Goal: Information Seeking & Learning: Learn about a topic

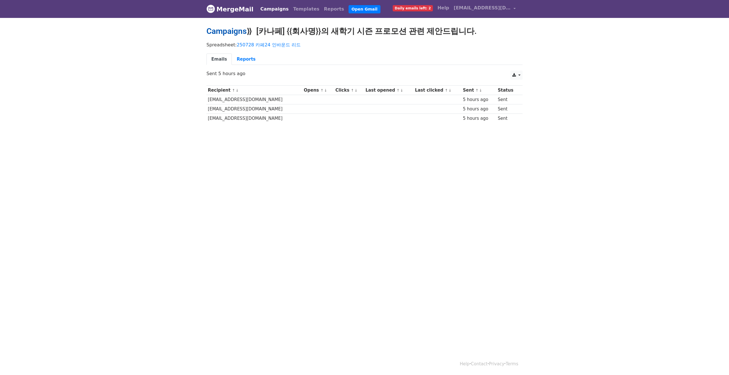
click at [240, 35] on link "Campaigns" at bounding box center [226, 30] width 40 height 9
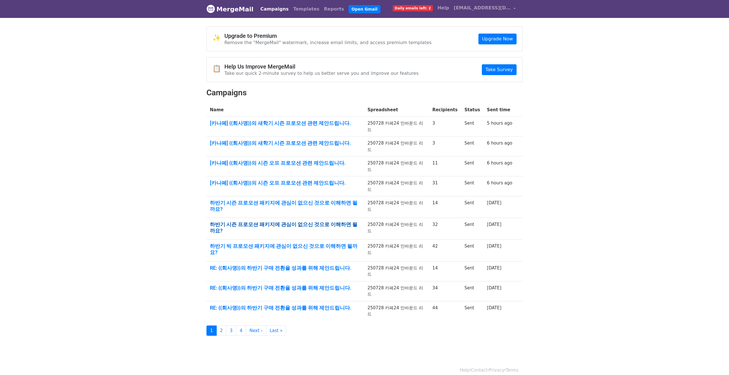
click at [300, 222] on link "하반기 시즌 프로모션 패키지에 관심이 없으신 것으로 이해하면 될까요?" at bounding box center [285, 228] width 151 height 12
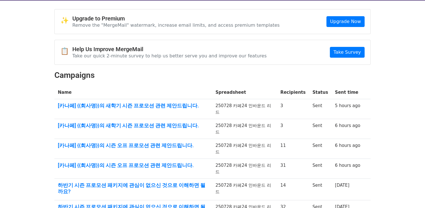
scroll to position [26, 0]
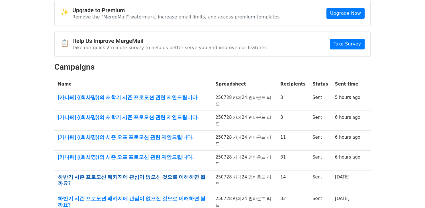
click at [182, 174] on link "하반기 시즌 프로모션 패키지에 관심이 없으신 것으로 이해하면 될까요?" at bounding box center [133, 180] width 151 height 12
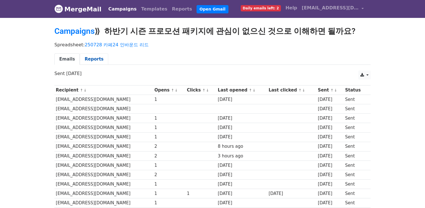
click at [88, 59] on link "Reports" at bounding box center [94, 60] width 28 height 12
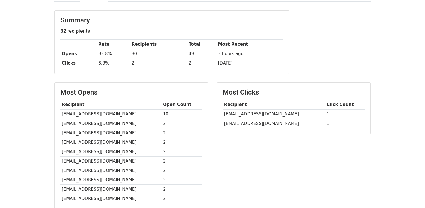
scroll to position [60, 0]
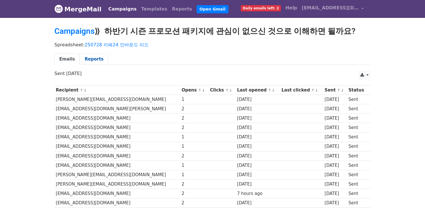
click at [93, 59] on link "Reports" at bounding box center [94, 60] width 28 height 12
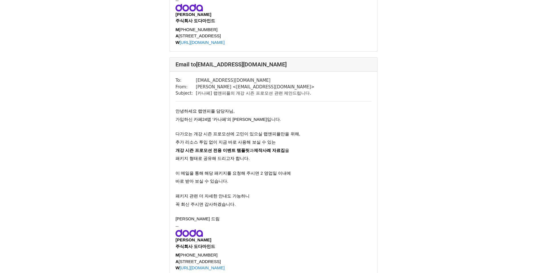
scroll to position [853, 0]
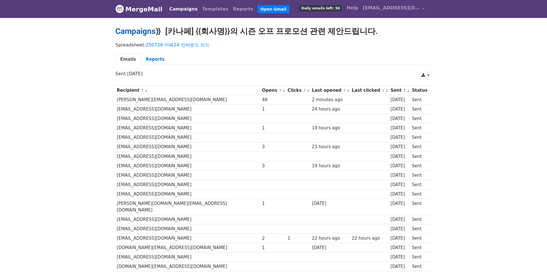
click at [143, 32] on link "Campaigns" at bounding box center [135, 30] width 40 height 9
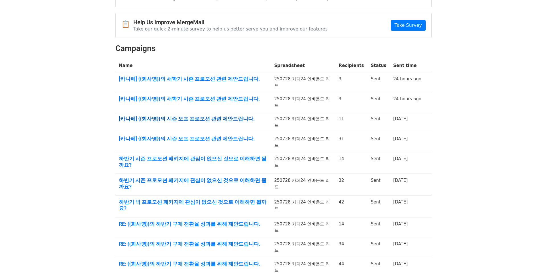
scroll to position [56, 0]
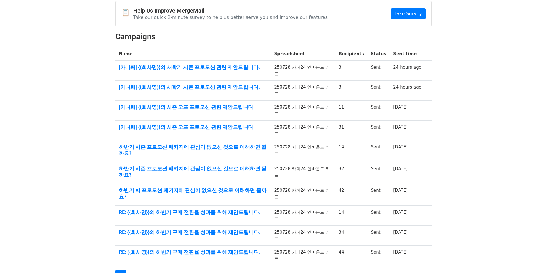
click at [417, 140] on td "2 days ago" at bounding box center [407, 151] width 35 height 22
drag, startPoint x: 422, startPoint y: 117, endPoint x: 353, endPoint y: 97, distance: 71.9
click at [353, 97] on tbody "Name Spreadsheet Recipients Status Sent time [카나페] {{회사명}}의 새학기 시즌 프로모션 관련 제안드립…" at bounding box center [273, 156] width 316 height 218
click at [348, 103] on td "11" at bounding box center [351, 111] width 32 height 20
click at [236, 104] on link "[카나페] {{회사명}}의 시즌 오프 프로모션 관련 제안드립니다." at bounding box center [193, 107] width 149 height 6
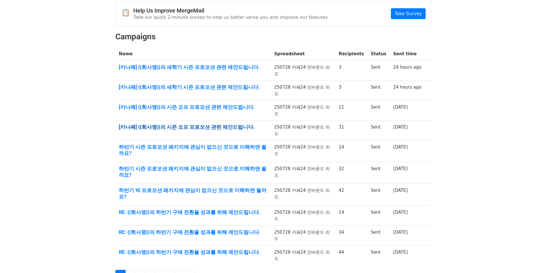
click at [172, 124] on link "[카나페] {{회사명}}의 시즌 오프 프로모션 관련 제안드립니다." at bounding box center [193, 127] width 149 height 6
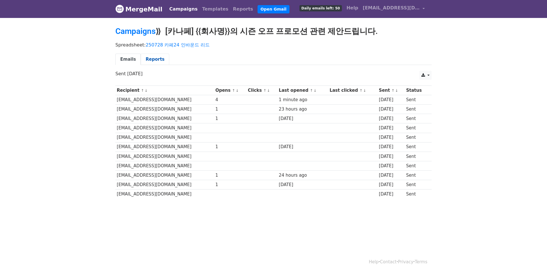
click at [153, 56] on link "Reports" at bounding box center [155, 60] width 28 height 12
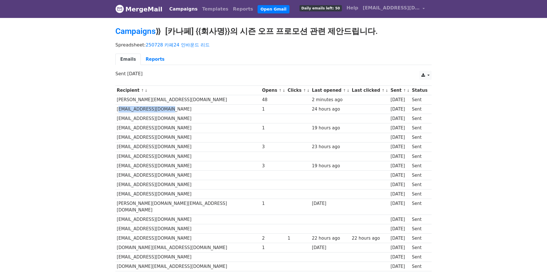
drag, startPoint x: 172, startPoint y: 111, endPoint x: 117, endPoint y: 110, distance: 55.3
click at [117, 110] on td "[EMAIL_ADDRESS][DOMAIN_NAME]" at bounding box center [187, 109] width 145 height 9
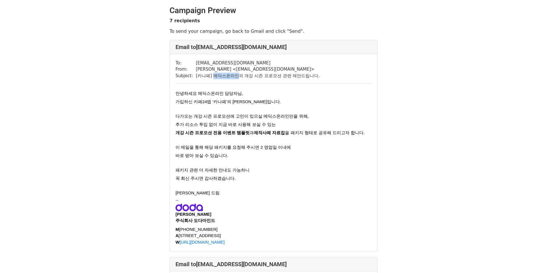
drag, startPoint x: 210, startPoint y: 76, endPoint x: 231, endPoint y: 75, distance: 20.8
click at [231, 75] on td "[카나페] 메딕스온라인의 개강 시즌 프로모션 관련 제안드립니다." at bounding box center [258, 76] width 124 height 7
copy td "메딕스온라인"
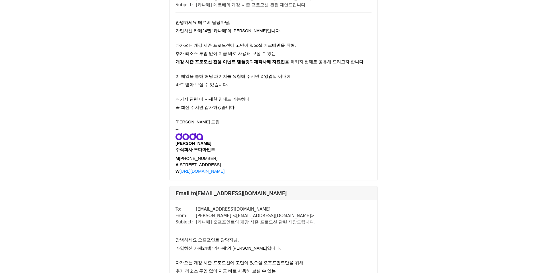
scroll to position [1279, 0]
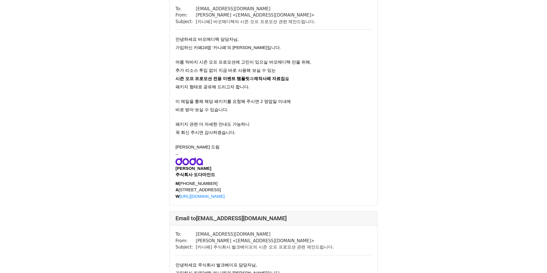
scroll to position [55, 0]
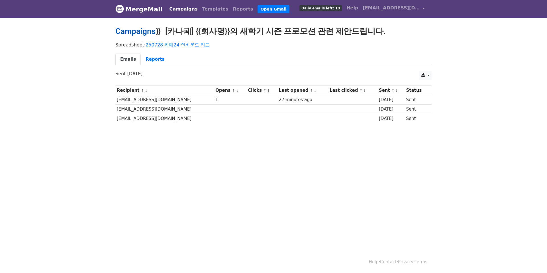
click at [148, 30] on link "Campaigns" at bounding box center [135, 30] width 40 height 9
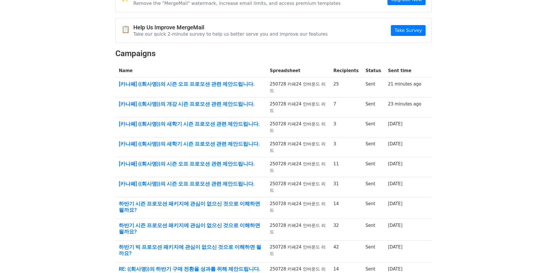
scroll to position [60, 0]
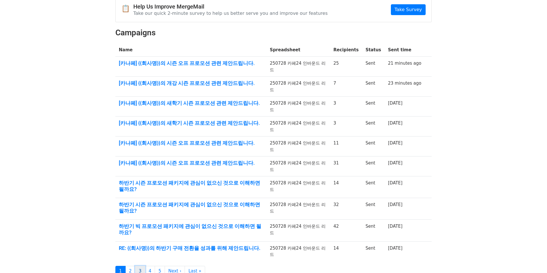
click at [140, 266] on link "3" at bounding box center [140, 271] width 10 height 11
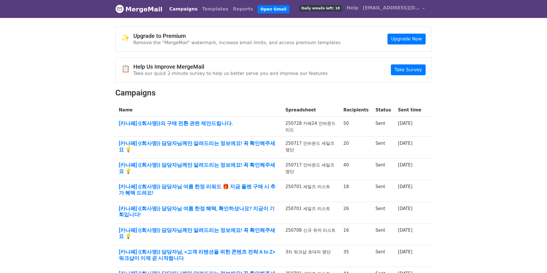
scroll to position [98, 0]
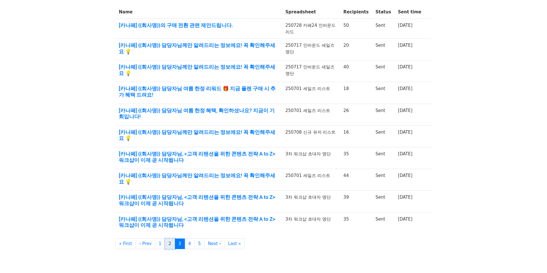
click at [165, 238] on link "2" at bounding box center [170, 243] width 10 height 11
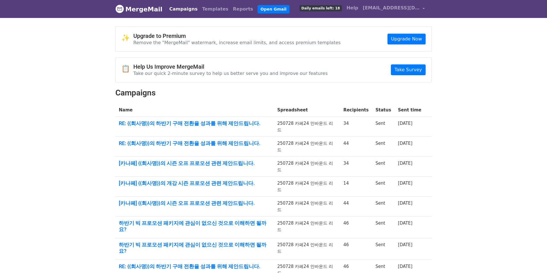
scroll to position [60, 0]
